Goal: Navigation & Orientation: Find specific page/section

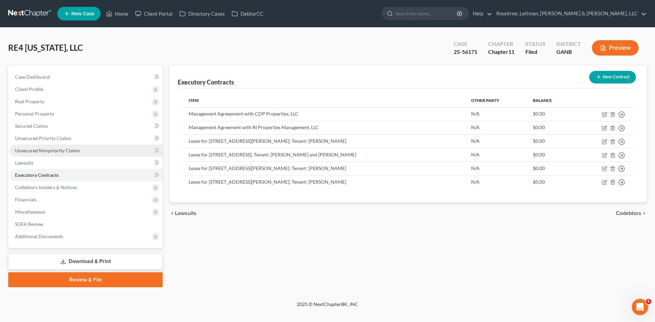
click at [41, 152] on span "Unsecured Nonpriority Claims" at bounding box center [47, 151] width 65 height 6
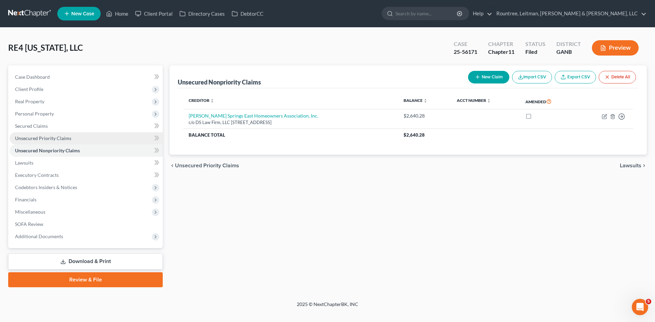
click at [42, 137] on span "Unsecured Priority Claims" at bounding box center [43, 138] width 56 height 6
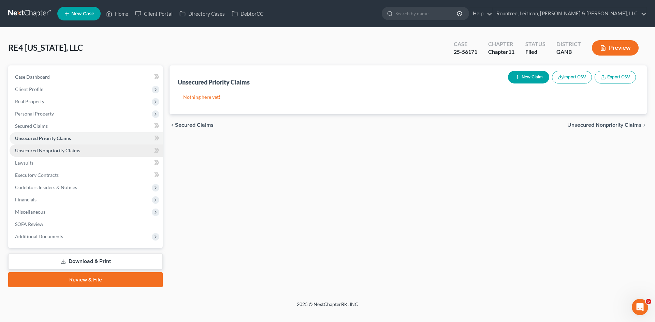
click at [48, 150] on span "Unsecured Nonpriority Claims" at bounding box center [47, 151] width 65 height 6
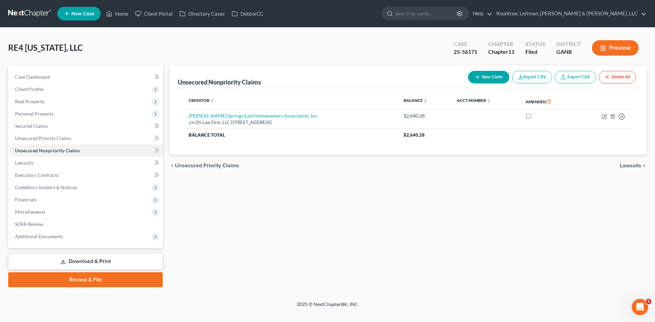
click at [326, 308] on div "2025 © NextChapterBK, INC" at bounding box center [327, 307] width 389 height 12
click at [326, 307] on div "2025 © NextChapterBK, INC" at bounding box center [327, 307] width 389 height 12
click at [332, 285] on div "Unsecured Nonpriority Claims New Claim Import CSV Export CSV Delete All Credito…" at bounding box center [408, 176] width 484 height 222
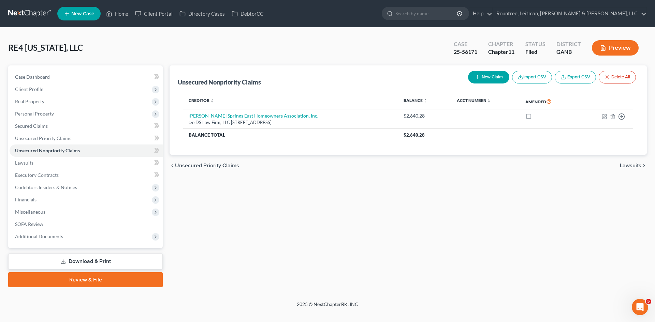
click at [330, 301] on div "2025 © NextChapterBK, INC" at bounding box center [327, 307] width 389 height 12
click at [334, 290] on div "Petition Navigation Case Dashboard Payments Invoices Payments Payments Credit R…" at bounding box center [327, 178] width 638 height 227
drag, startPoint x: 299, startPoint y: 241, endPoint x: 325, endPoint y: 218, distance: 35.3
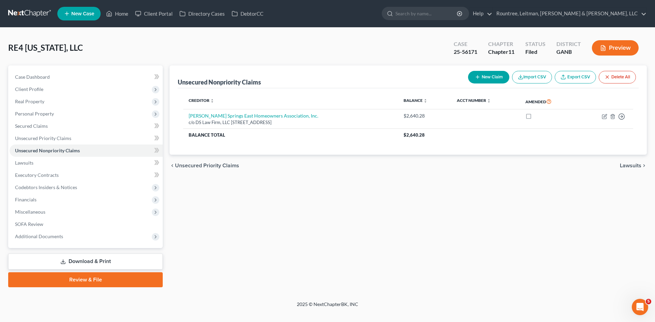
click at [299, 241] on div "Unsecured Nonpriority Claims New Claim Import CSV Export CSV Delete All Credito…" at bounding box center [408, 176] width 484 height 222
click at [289, 230] on div "Unsecured Nonpriority Claims New Claim Import CSV Export CSV Delete All Credito…" at bounding box center [408, 176] width 484 height 222
click at [311, 226] on div "Unsecured Nonpriority Claims New Claim Import CSV Export CSV Delete All Credito…" at bounding box center [408, 176] width 484 height 222
click at [45, 178] on link "Executory Contracts" at bounding box center [86, 175] width 153 height 12
